Goal: Task Accomplishment & Management: Use online tool/utility

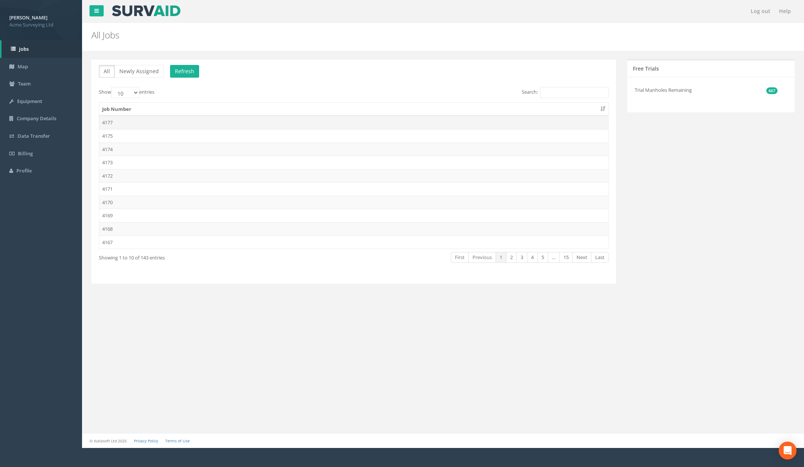
click at [181, 125] on td "4177" at bounding box center [353, 122] width 509 height 13
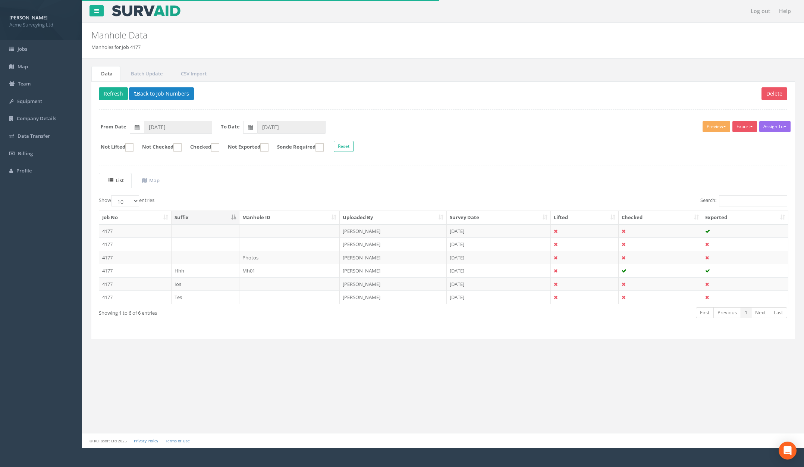
click at [210, 258] on td at bounding box center [206, 257] width 68 height 13
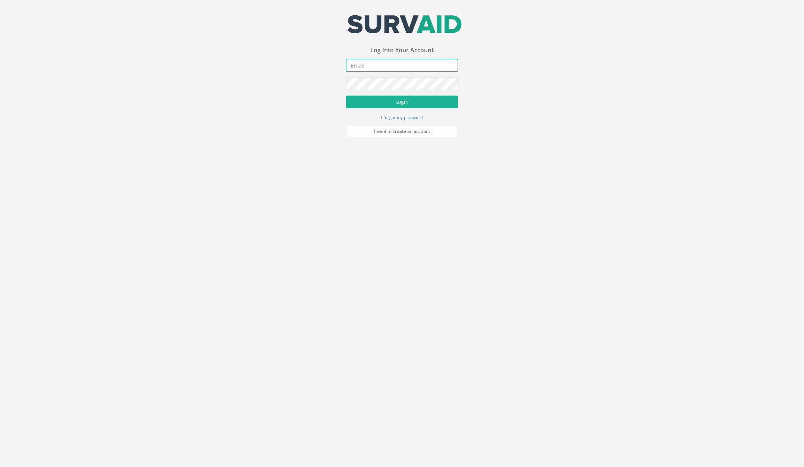
click at [364, 65] on input "email" at bounding box center [402, 65] width 112 height 13
type input "[PERSON_NAME][EMAIL_ADDRESS][PERSON_NAME][DOMAIN_NAME]"
click at [346, 95] on button "Login" at bounding box center [402, 101] width 112 height 13
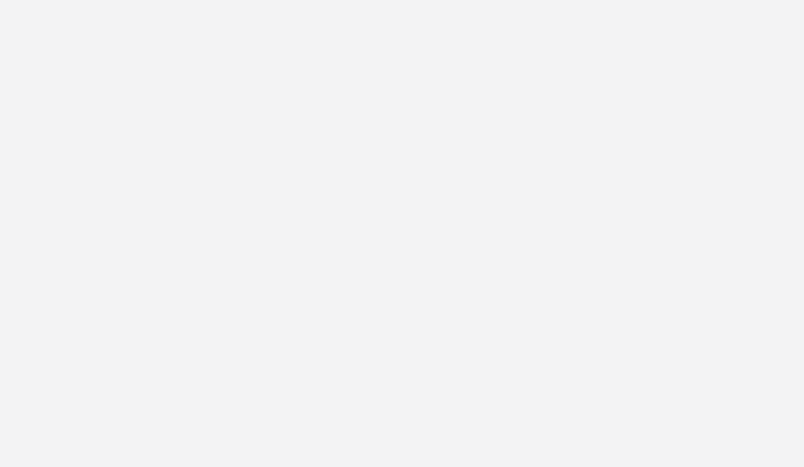
scroll to position [1285, 0]
click at [395, 250] on link "Utility Mapping" at bounding box center [401, 253] width 34 height 7
